Goal: Task Accomplishment & Management: Use online tool/utility

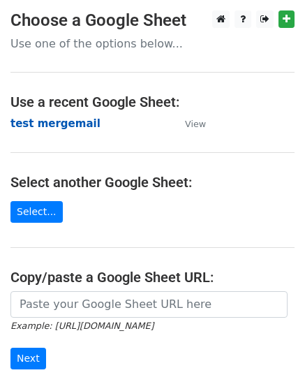
click at [53, 125] on strong "test mergemail" at bounding box center [55, 123] width 90 height 13
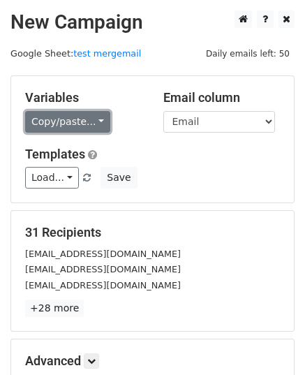
click at [78, 120] on link "Copy/paste..." at bounding box center [67, 122] width 85 height 22
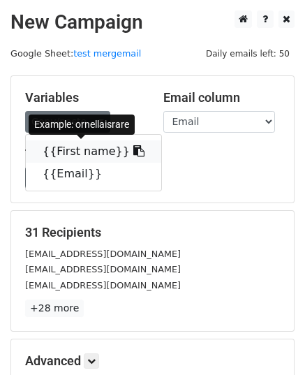
click at [50, 154] on link "{{First name}}" at bounding box center [94, 151] width 136 height 22
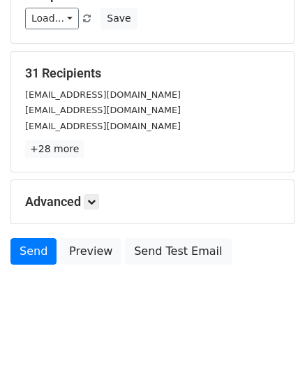
scroll to position [165, 0]
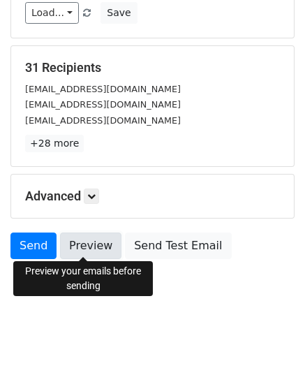
click at [94, 243] on link "Preview" at bounding box center [90, 246] width 61 height 27
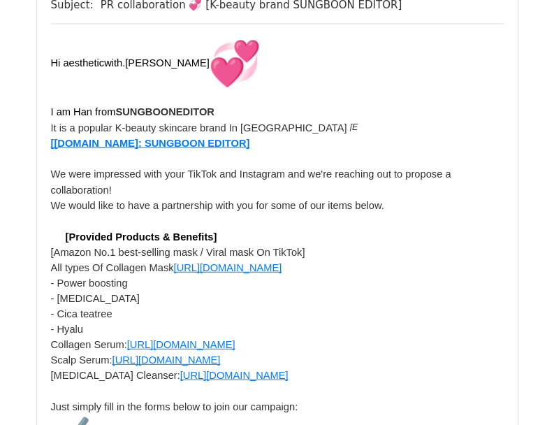
scroll to position [2795, 0]
